Goal: Find specific page/section: Find specific page/section

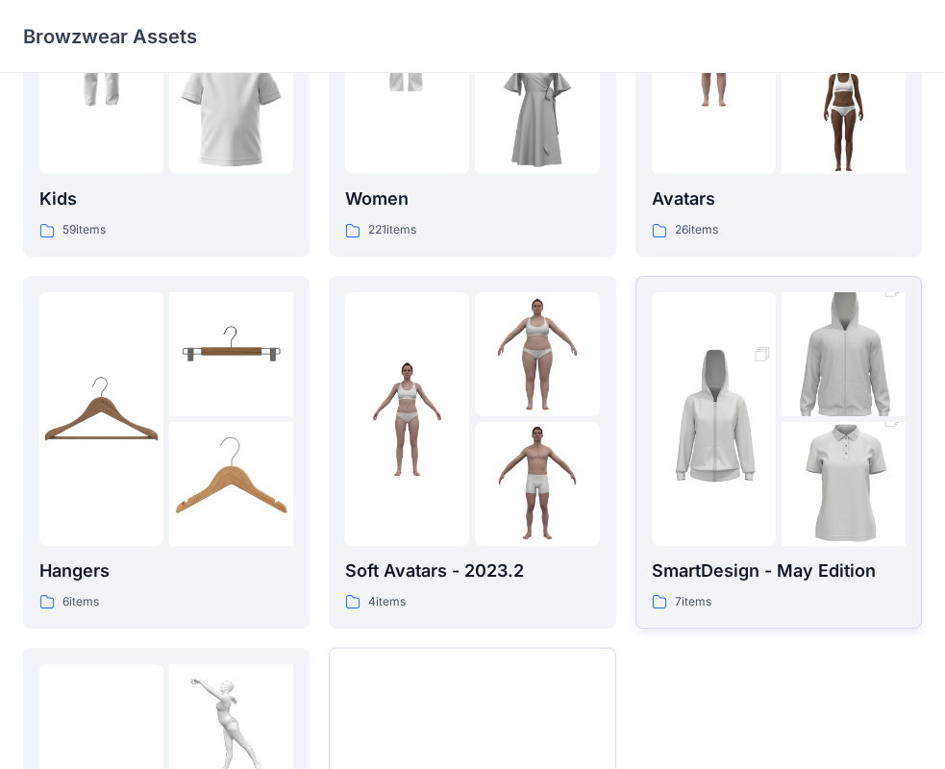
scroll to position [384, 0]
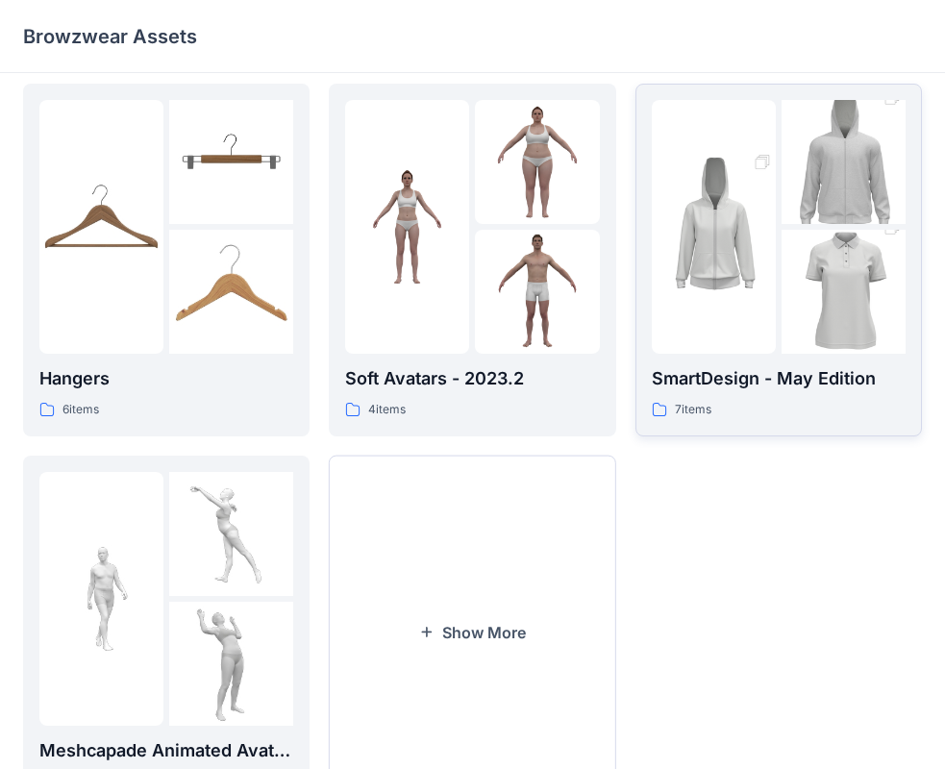
click at [757, 403] on div "7 items" at bounding box center [779, 410] width 254 height 20
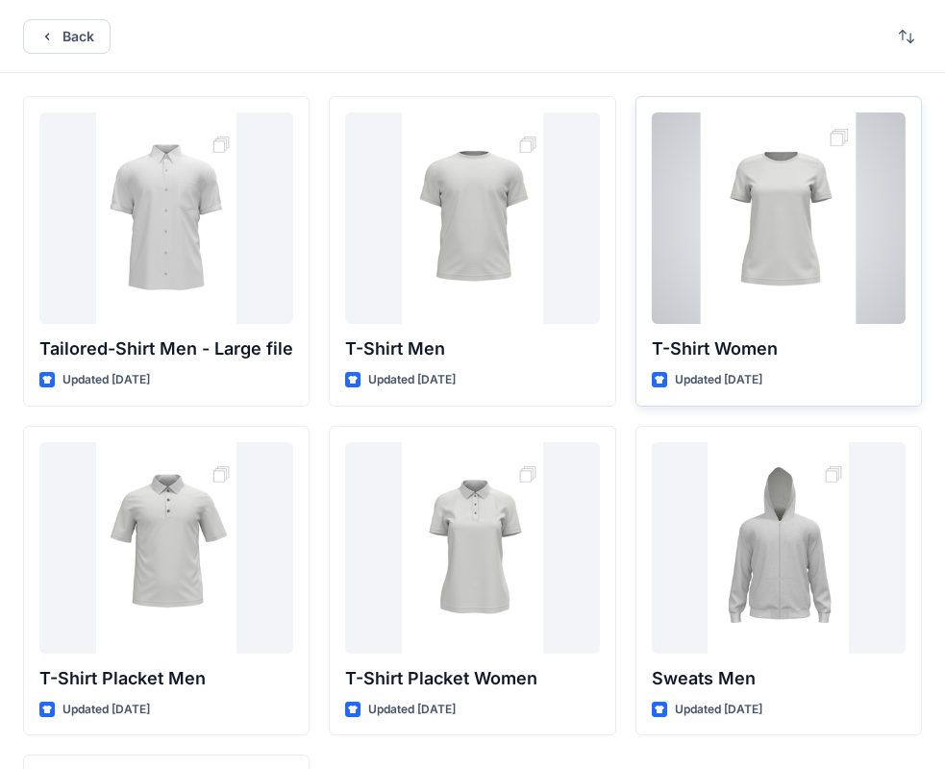
click at [748, 344] on p "T-Shirt Women" at bounding box center [779, 348] width 254 height 27
click at [711, 342] on p "T-Shirt Women" at bounding box center [779, 348] width 254 height 27
click at [813, 359] on p "T-Shirt Women" at bounding box center [779, 348] width 254 height 27
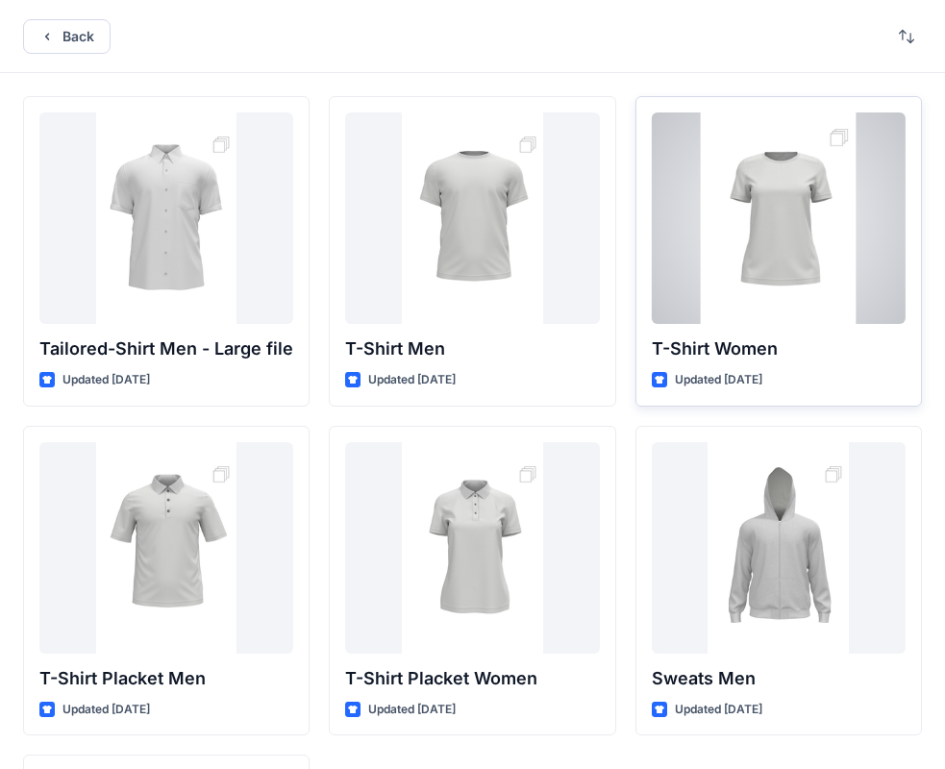
click at [743, 385] on p "Updated [DATE]" at bounding box center [718, 380] width 87 height 20
click at [869, 377] on div "Updated [DATE]" at bounding box center [779, 380] width 254 height 20
click at [805, 269] on div at bounding box center [779, 217] width 254 height 211
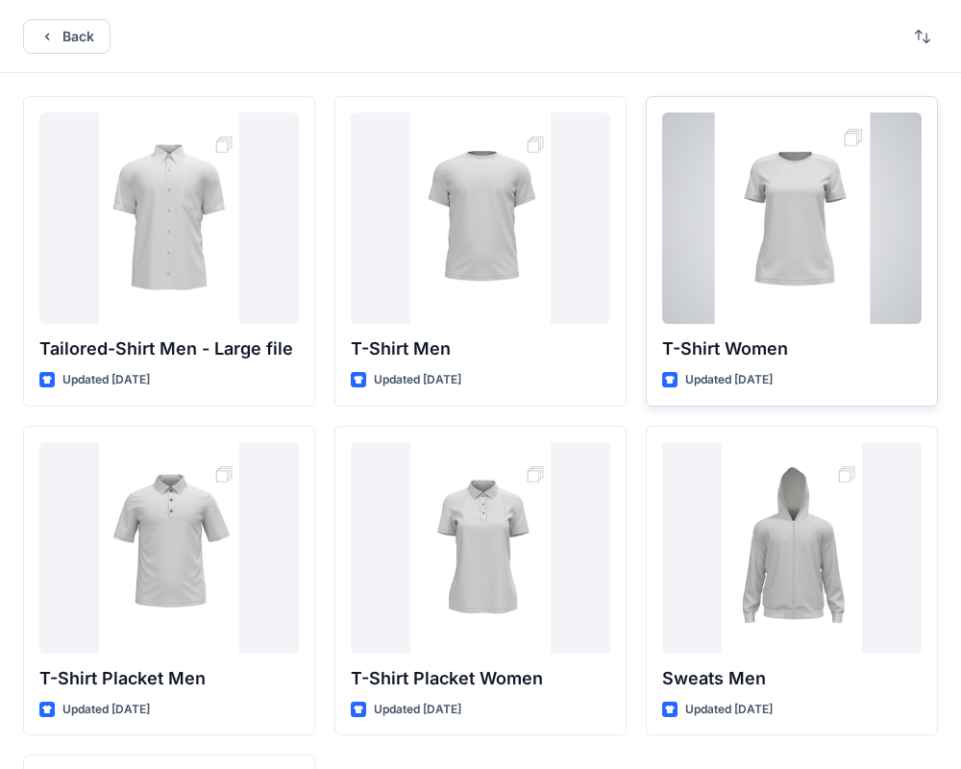
click at [805, 269] on div "Back Tailored-Shirt Men - Large file Updated [DATE] T-Shirt Placket Men Updated…" at bounding box center [480, 544] width 961 height 1088
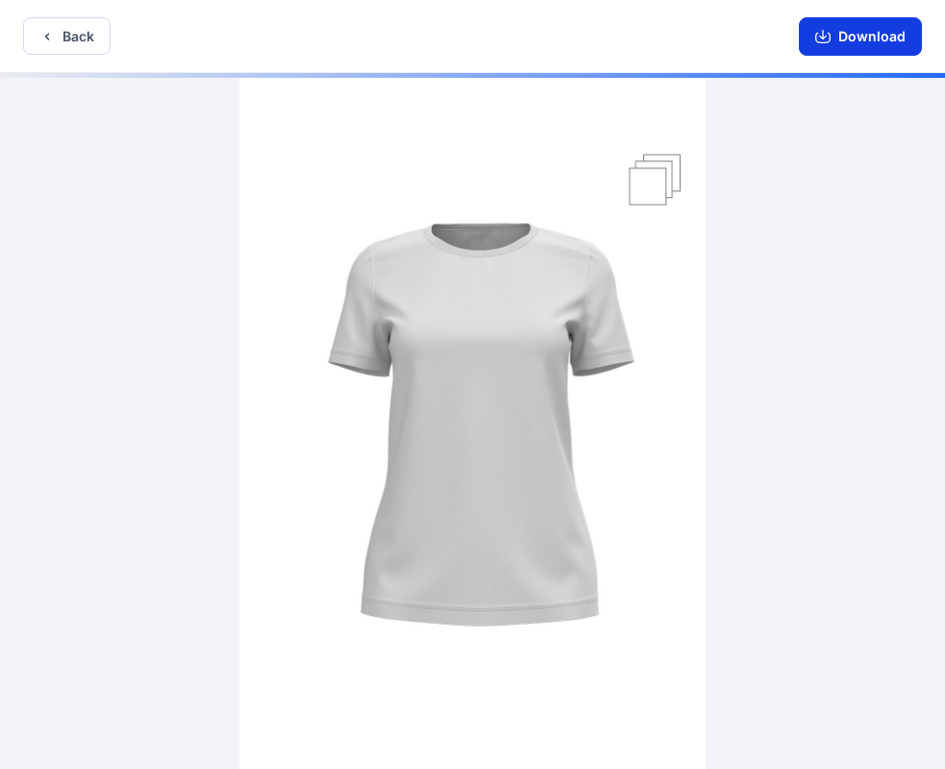
click at [830, 35] on icon "button" at bounding box center [822, 36] width 15 height 15
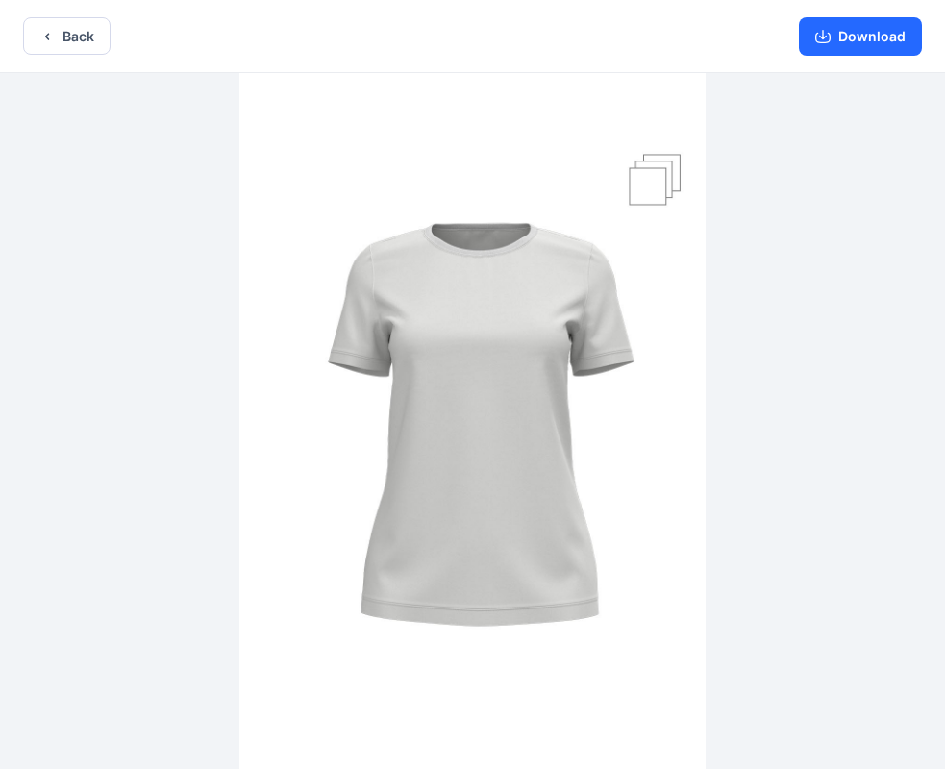
click at [613, 236] on img at bounding box center [472, 423] width 466 height 700
drag, startPoint x: 645, startPoint y: 188, endPoint x: 730, endPoint y: 154, distance: 91.4
click at [646, 188] on img at bounding box center [472, 423] width 466 height 700
click at [823, 43] on icon "button" at bounding box center [822, 36] width 15 height 15
